Goal: Transaction & Acquisition: Purchase product/service

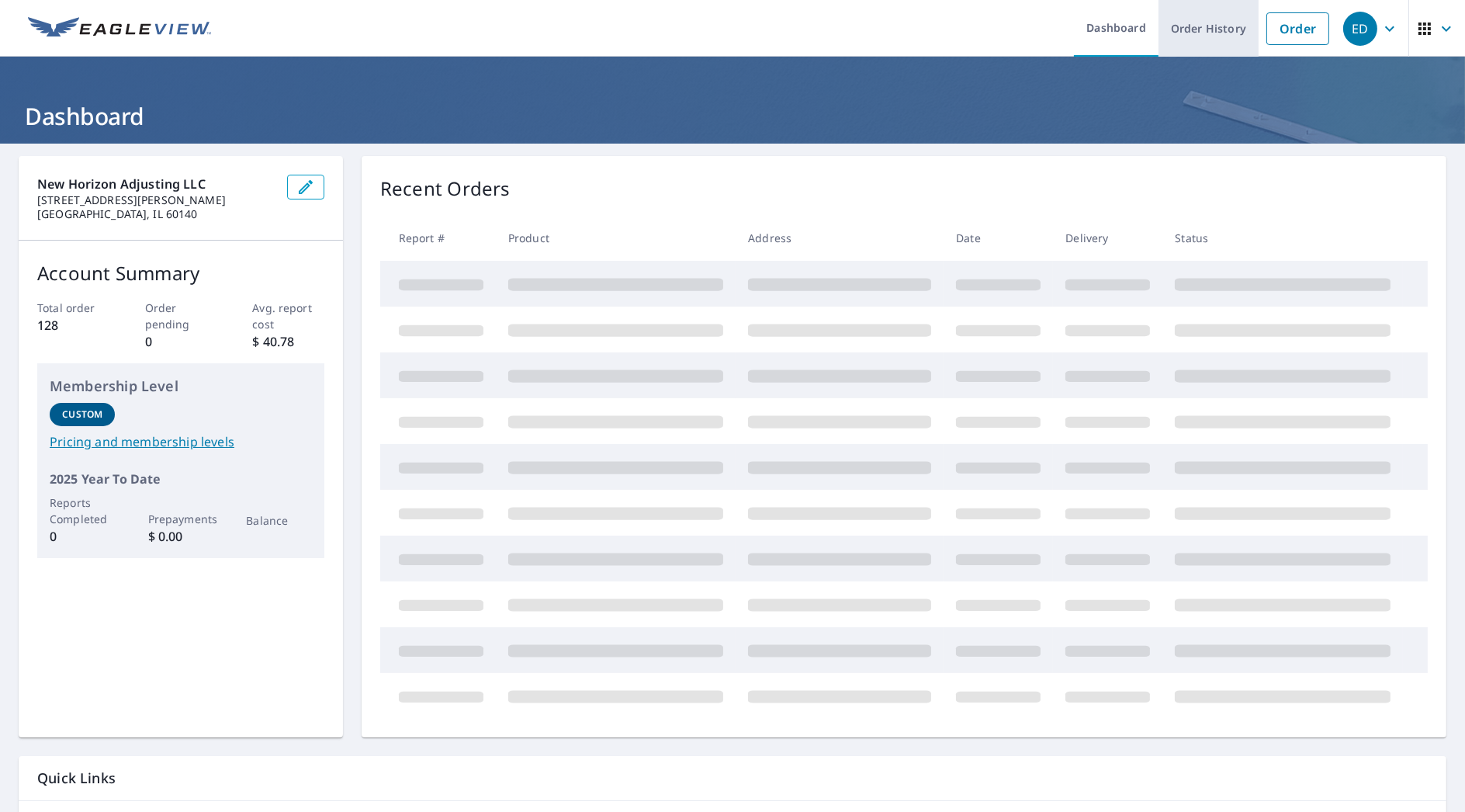
click at [1217, 39] on link "Order History" at bounding box center [1209, 28] width 100 height 57
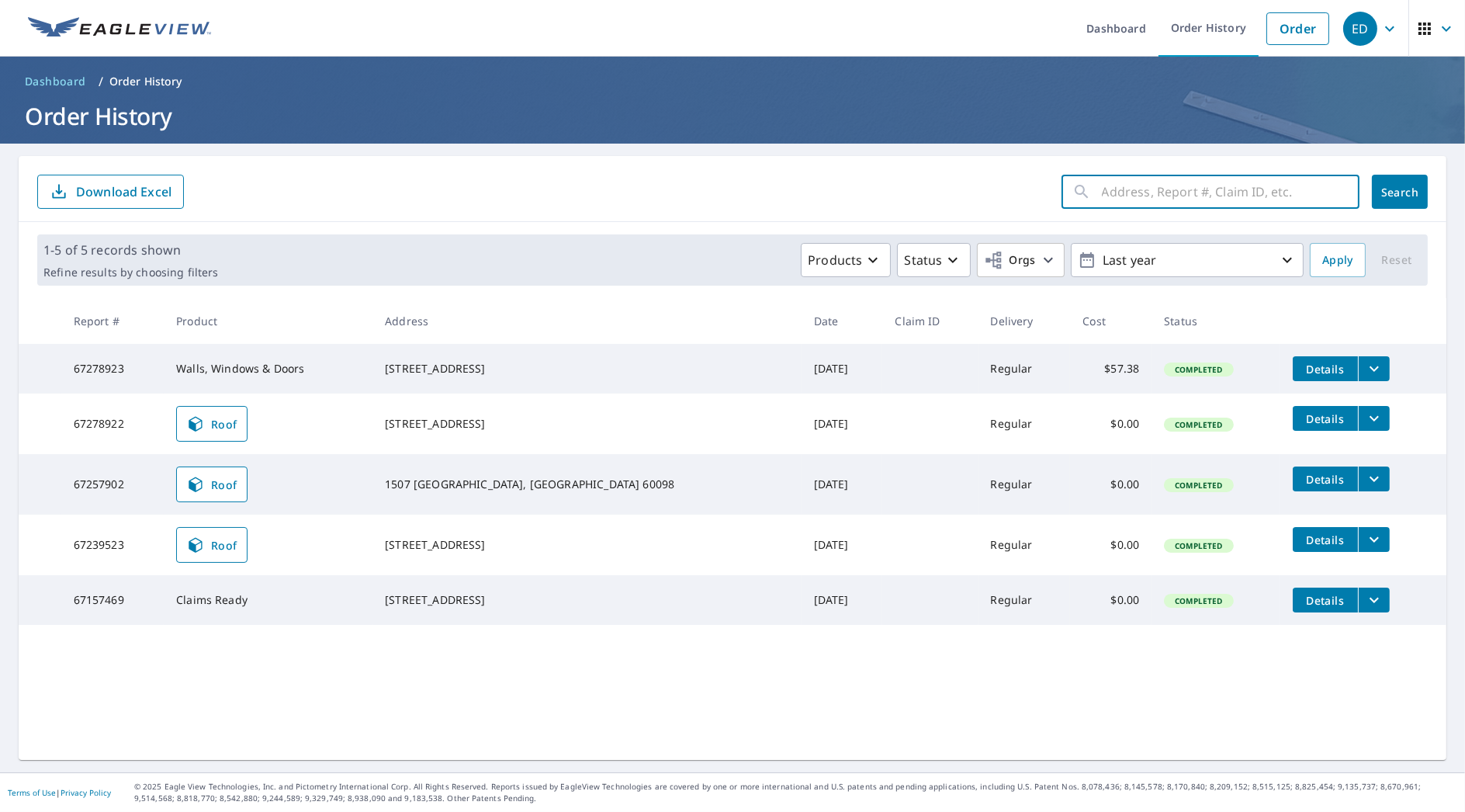
click at [1200, 195] on input "text" at bounding box center [1230, 192] width 257 height 43
type input "404"
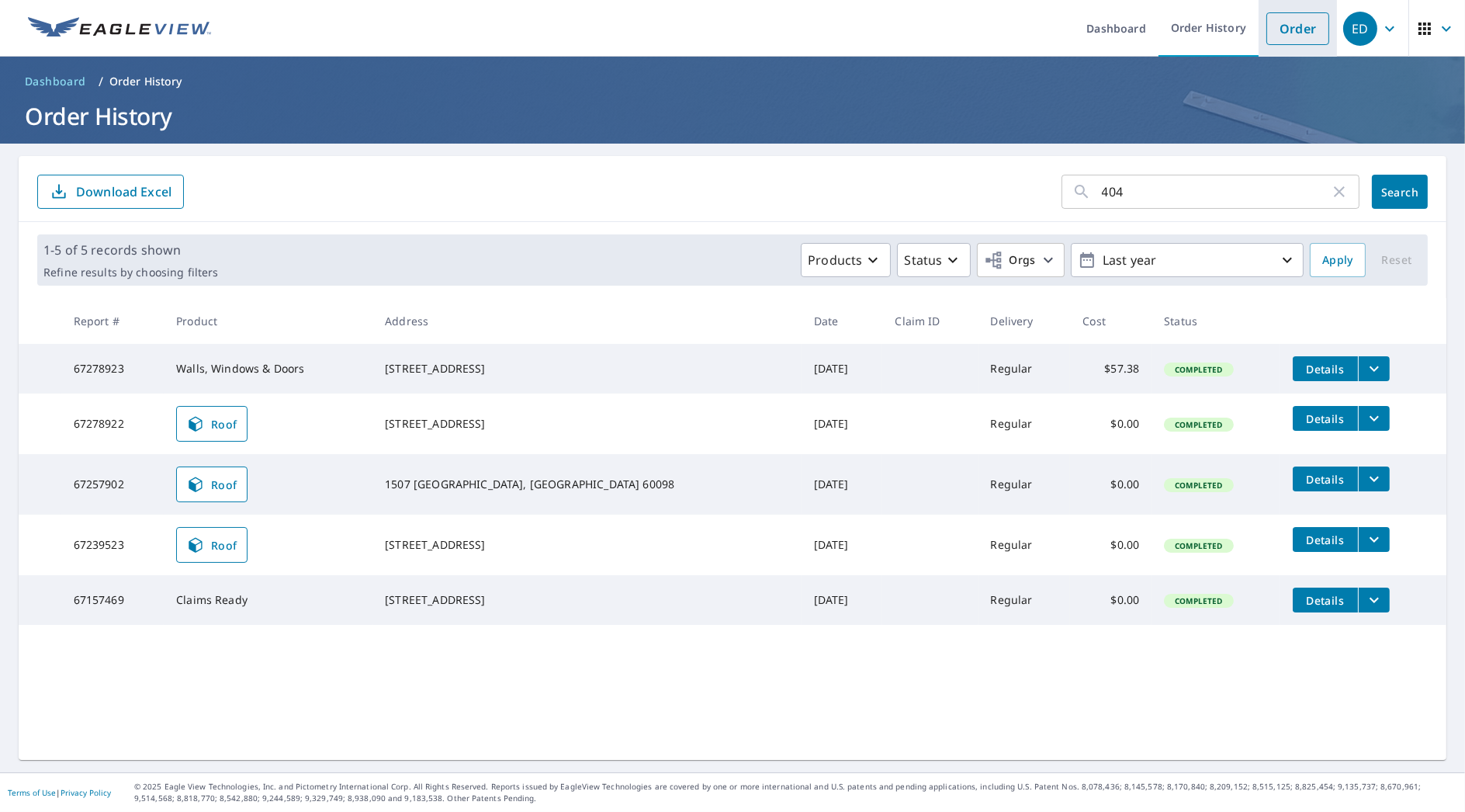
click at [1277, 38] on link "Order" at bounding box center [1298, 28] width 63 height 33
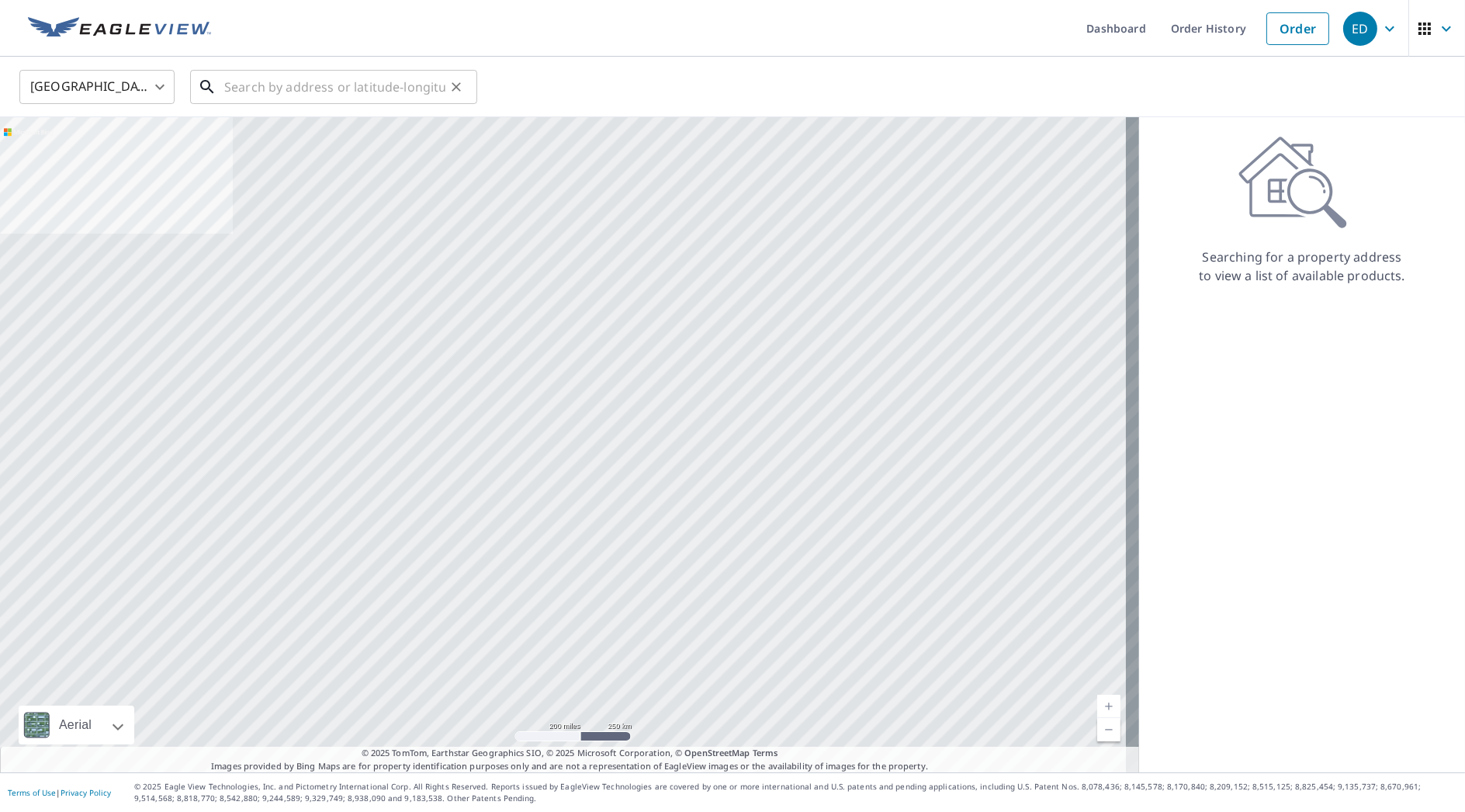
click at [289, 89] on input "text" at bounding box center [335, 87] width 221 height 43
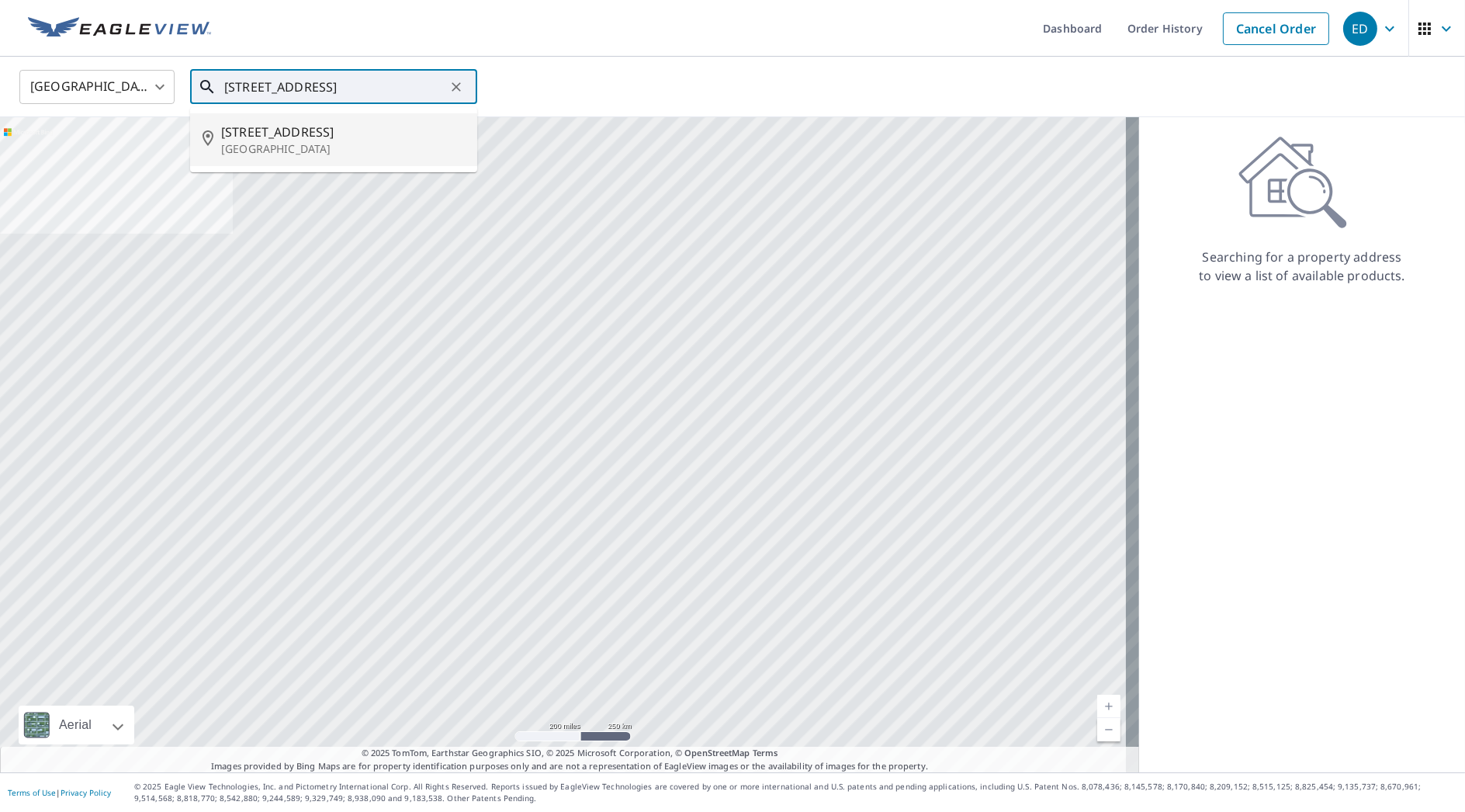
click at [278, 133] on span "[STREET_ADDRESS]" at bounding box center [342, 132] width 243 height 19
type input "[STREET_ADDRESS]"
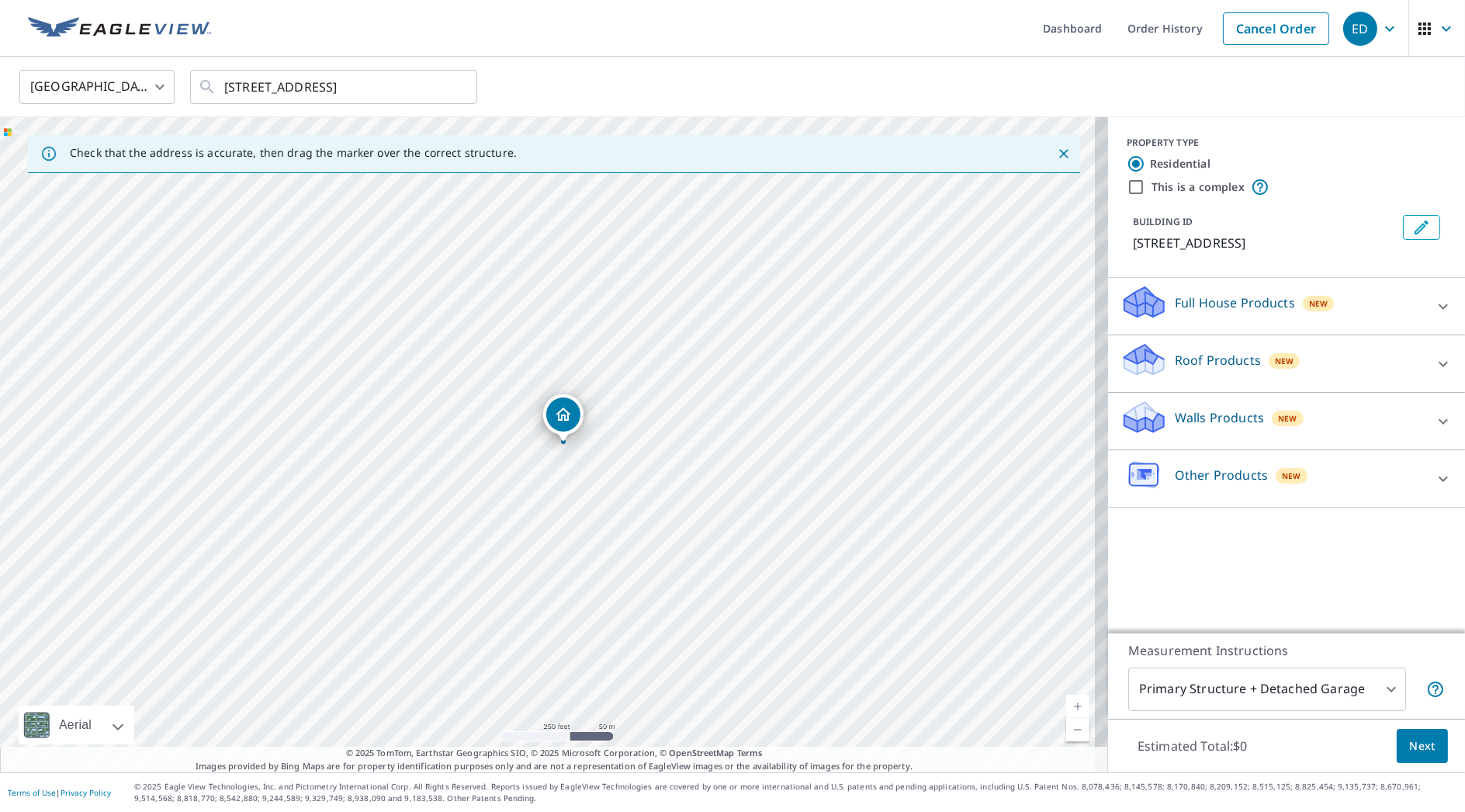
click at [1154, 373] on div "Roof Products New" at bounding box center [1272, 363] width 304 height 44
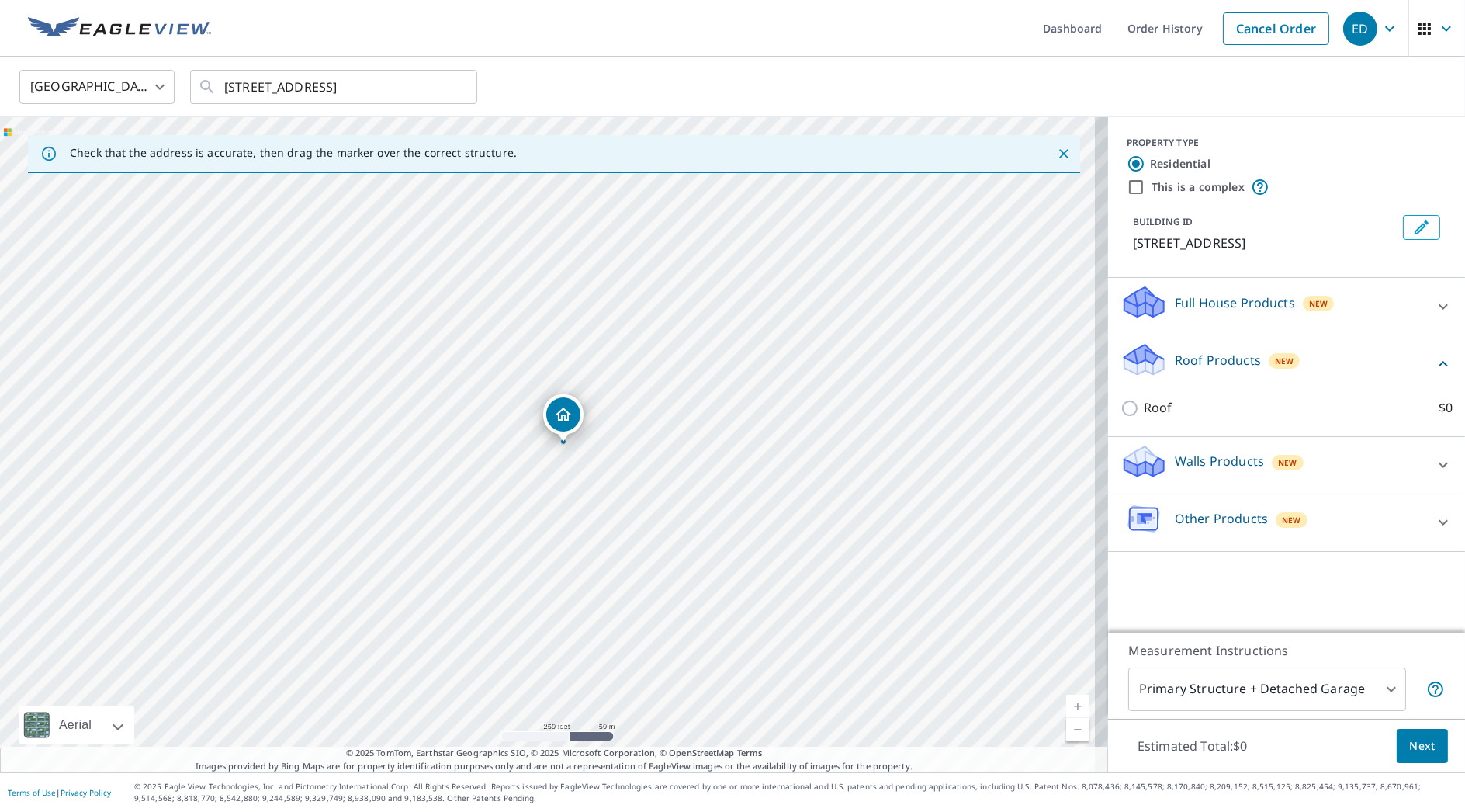
click at [1137, 378] on icon at bounding box center [1144, 359] width 47 height 36
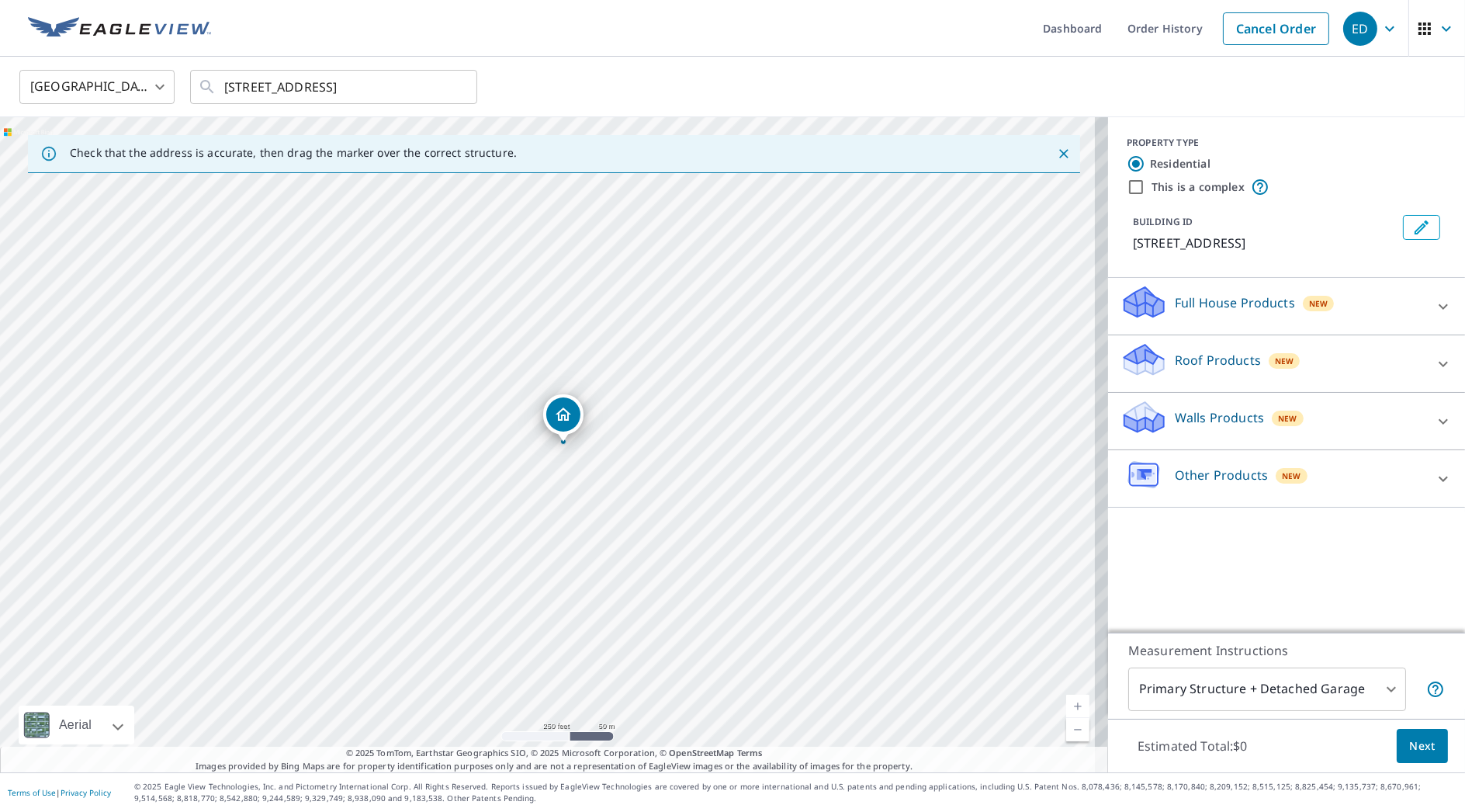
click at [1140, 378] on icon at bounding box center [1144, 359] width 47 height 36
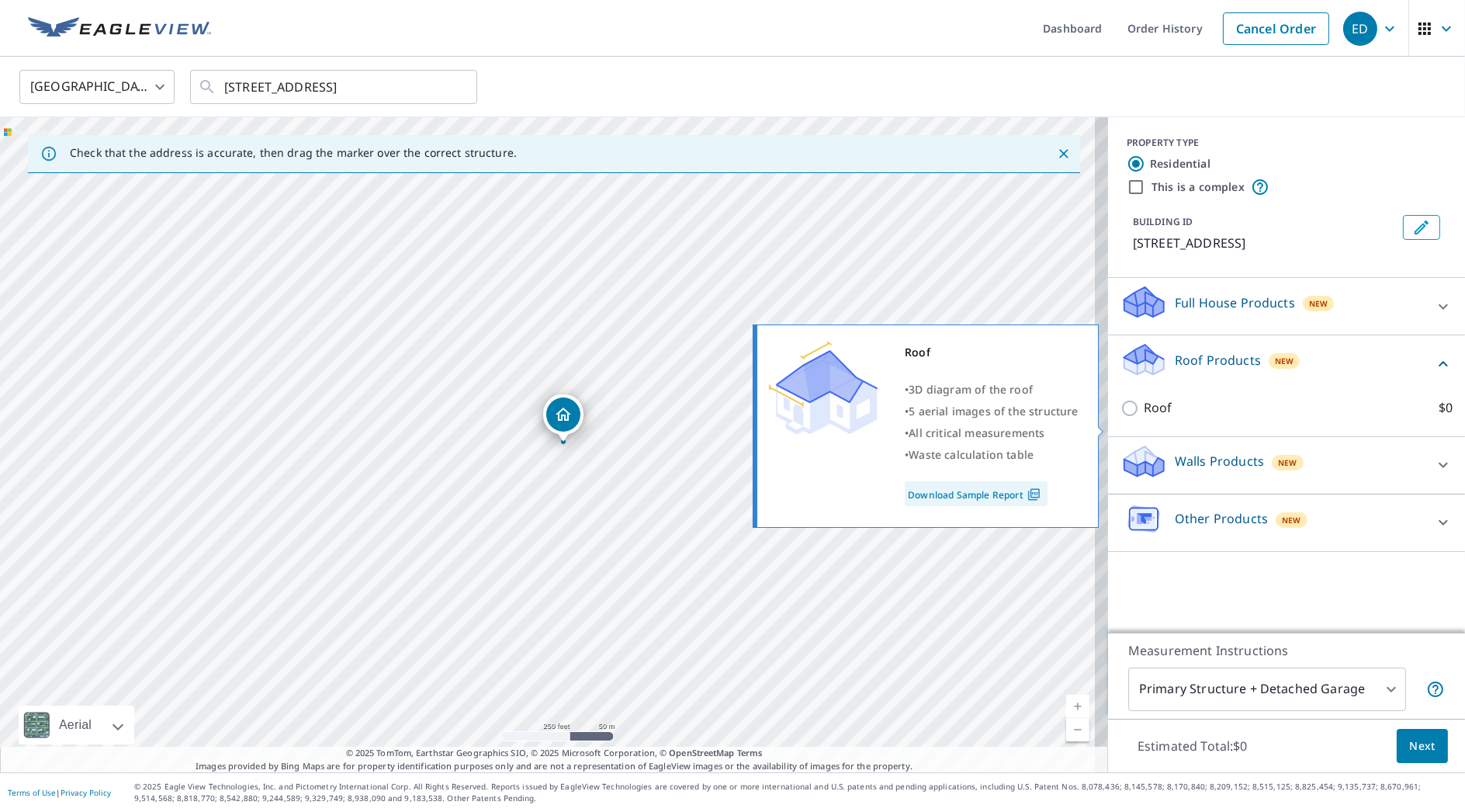
click at [1144, 417] on p "Roof" at bounding box center [1158, 408] width 29 height 20
click at [1135, 417] on input "Roof $0" at bounding box center [1132, 408] width 23 height 19
checkbox input "true"
type input "3"
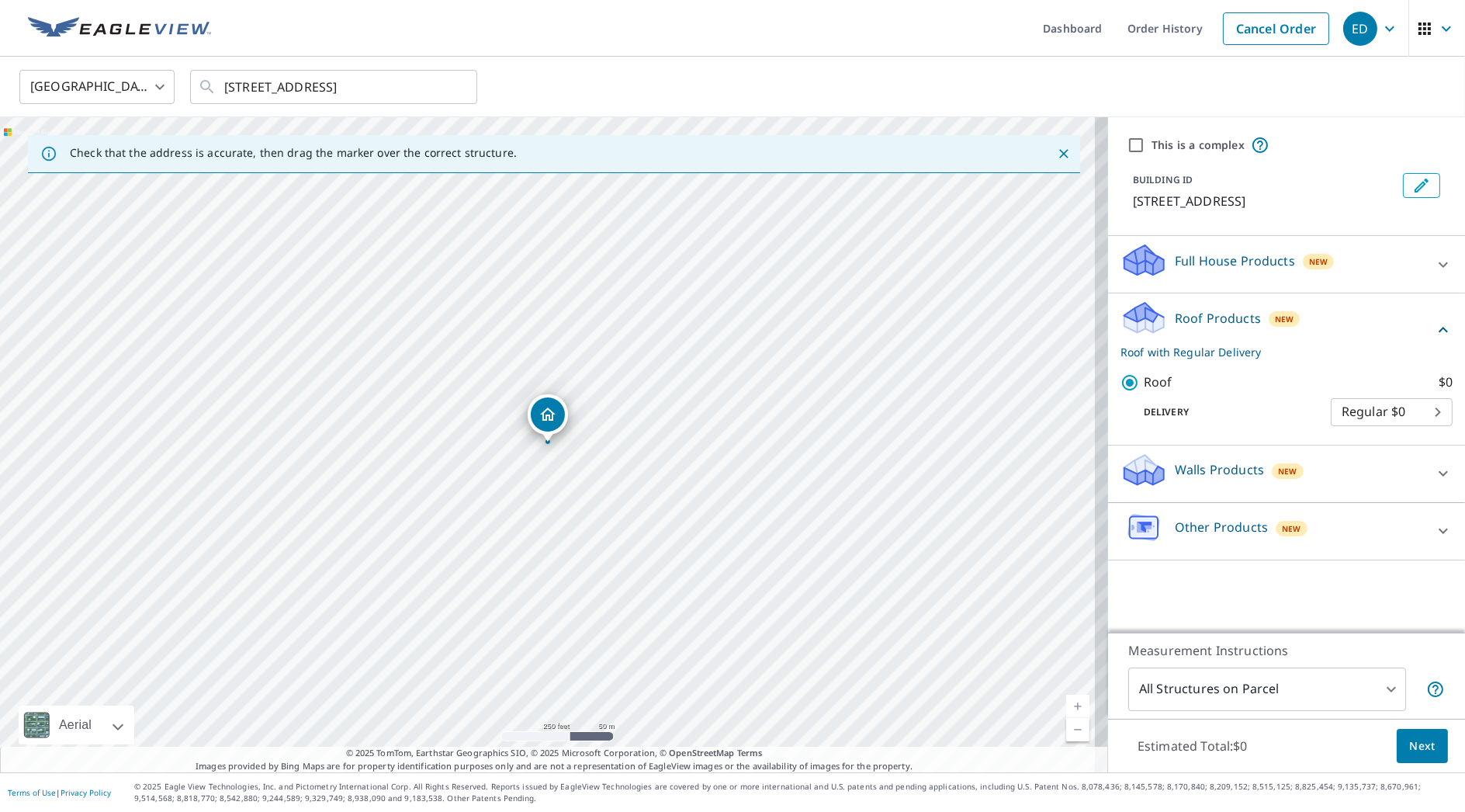
click at [1415, 739] on span "Next" at bounding box center [1422, 746] width 26 height 20
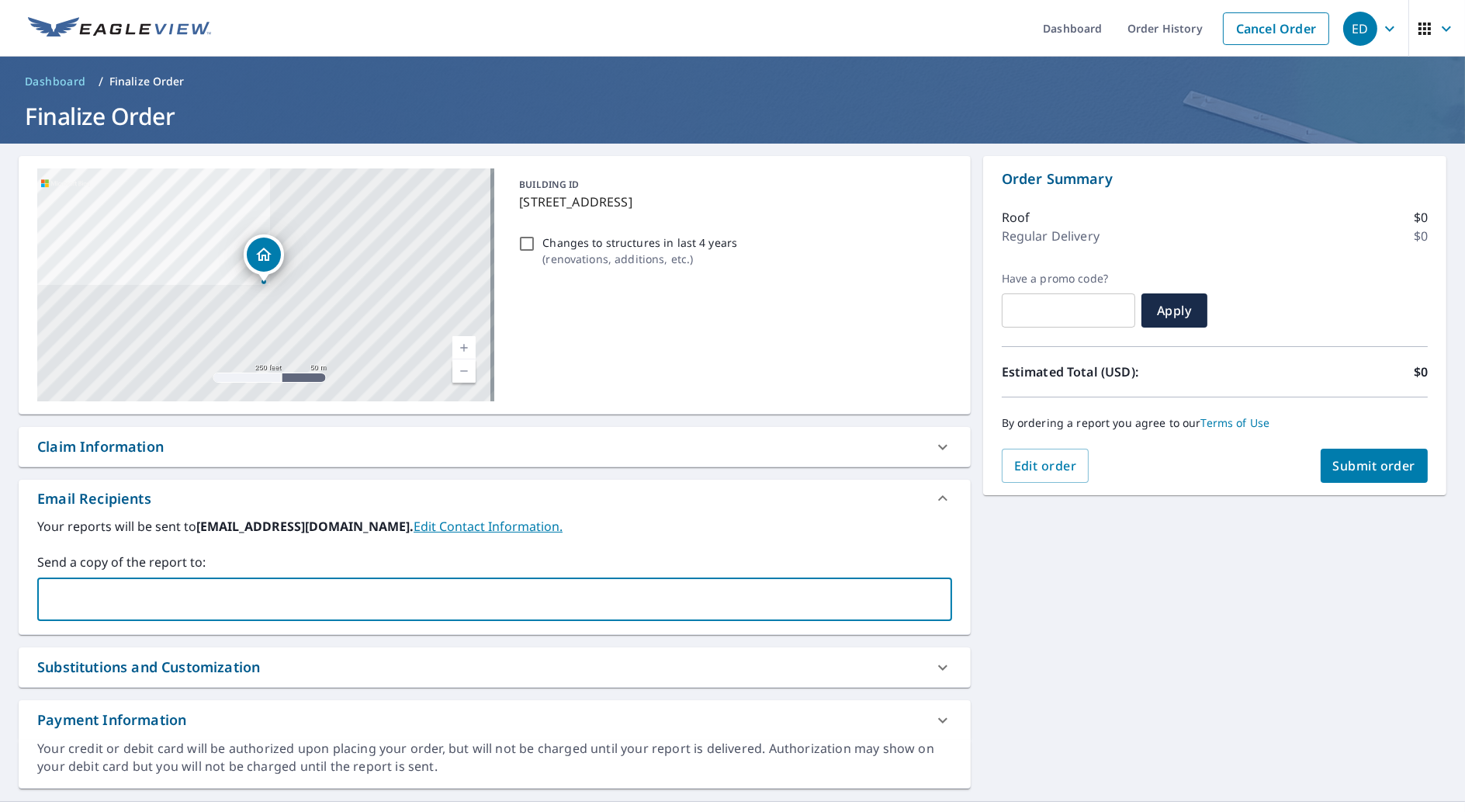
click at [86, 594] on input "text" at bounding box center [483, 600] width 878 height 30
type input "[EMAIL_ADDRESS][DOMAIN_NAME]"
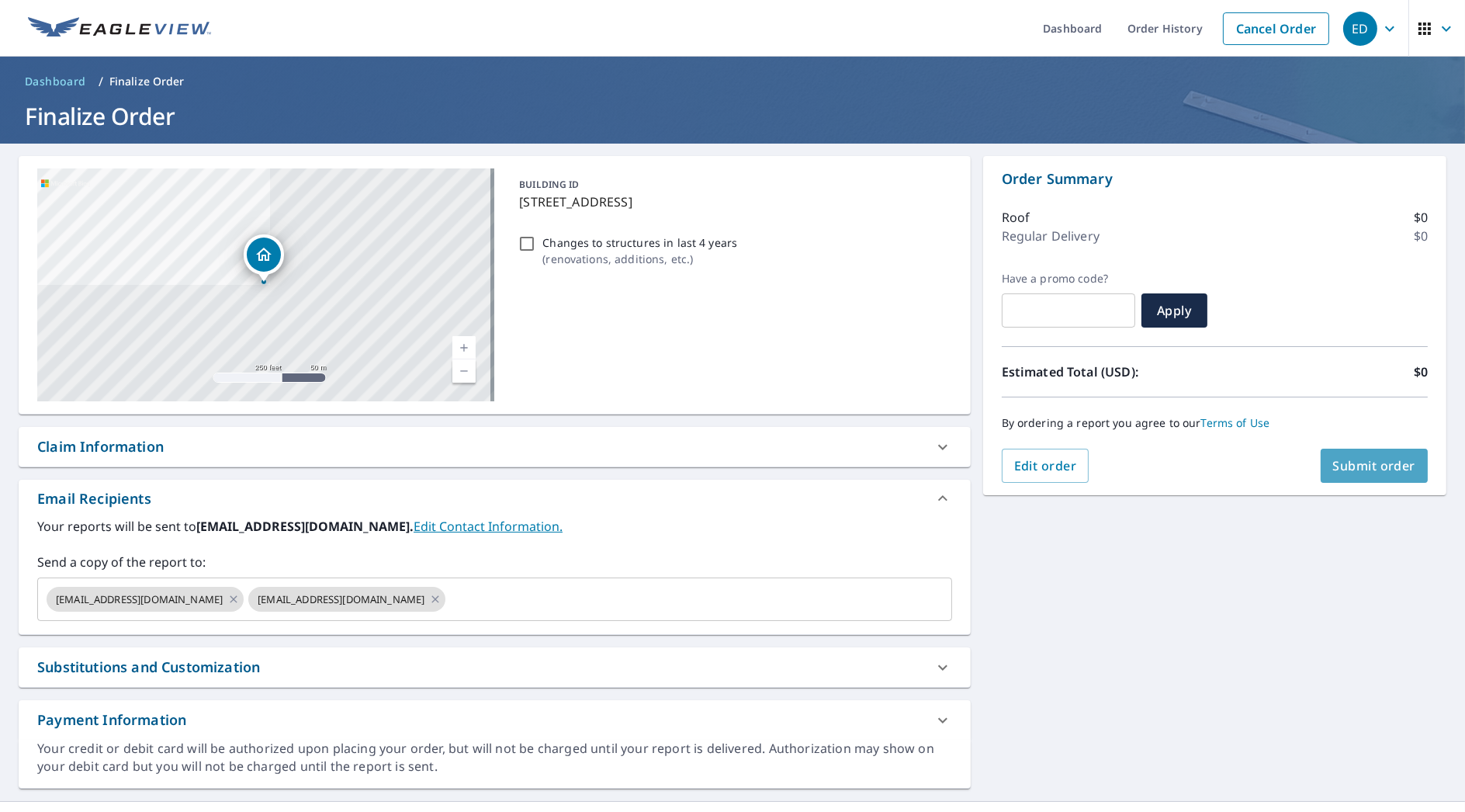
click at [1400, 465] on span "Submit order" at bounding box center [1374, 466] width 83 height 17
